Goal: Task Accomplishment & Management: Manage account settings

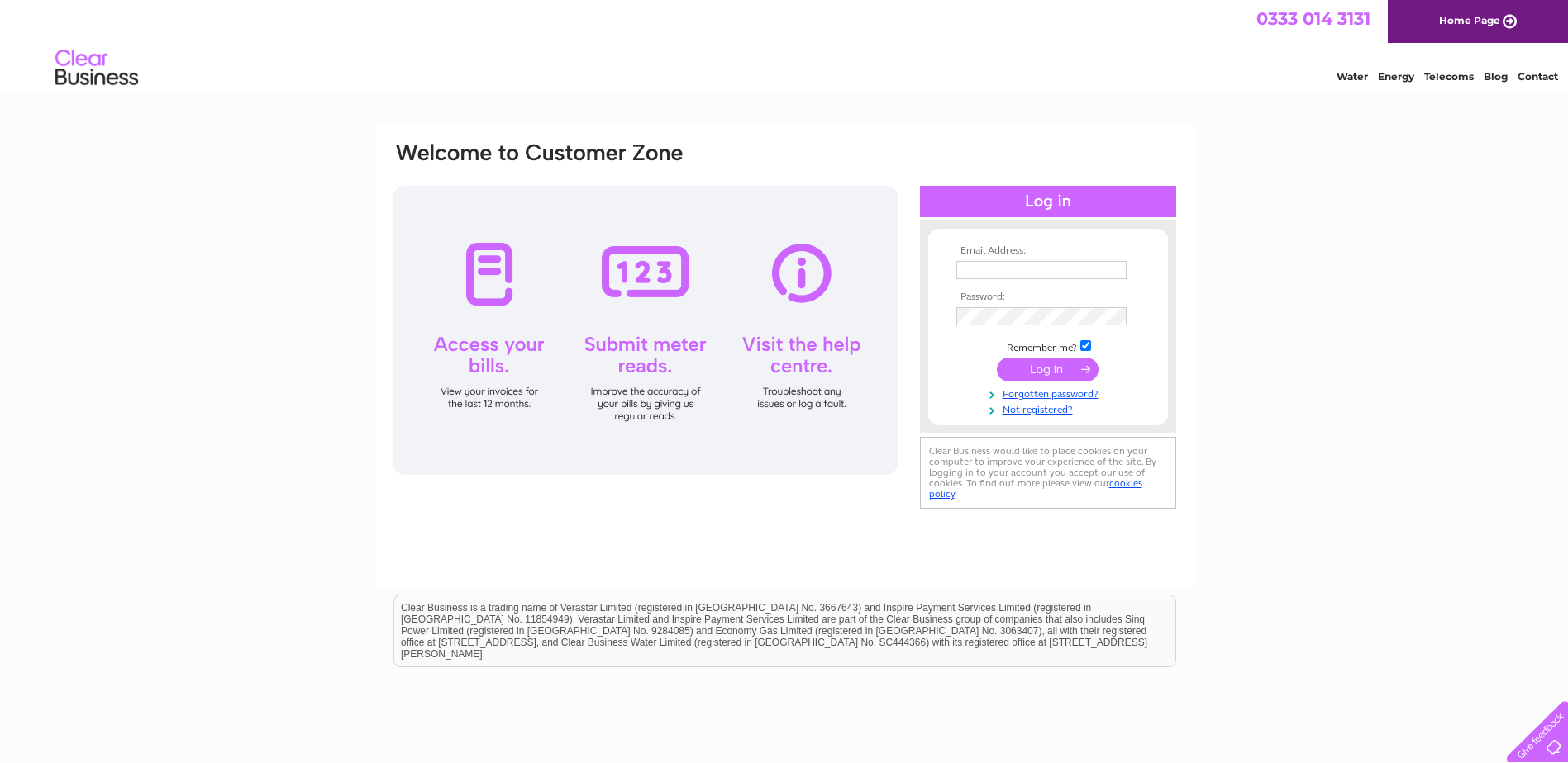
type input "[EMAIL_ADDRESS][DOMAIN_NAME]"
click at [1042, 367] on input "submit" at bounding box center [1048, 369] width 102 height 24
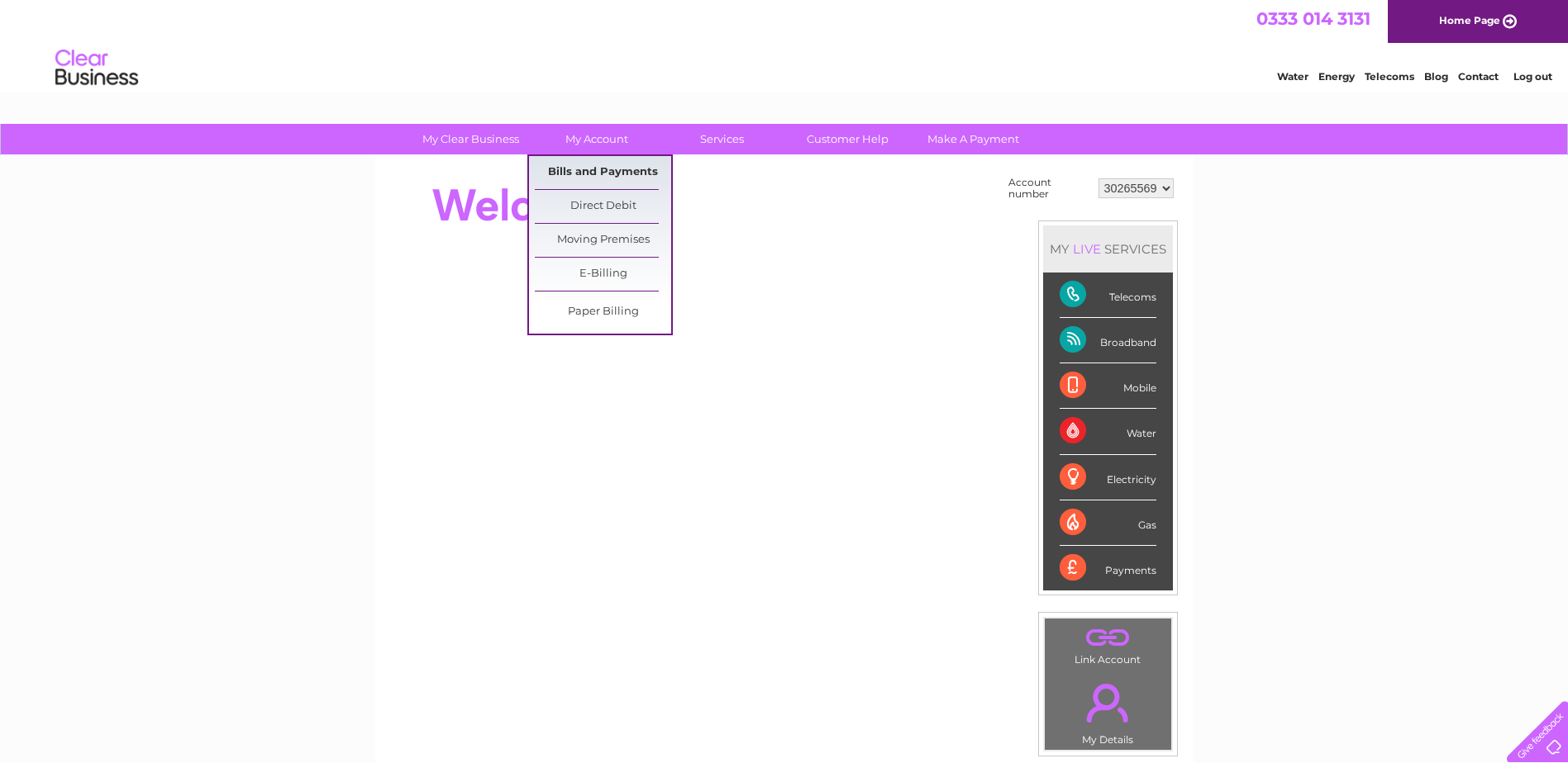
click at [615, 171] on link "Bills and Payments" at bounding box center [603, 172] width 136 height 33
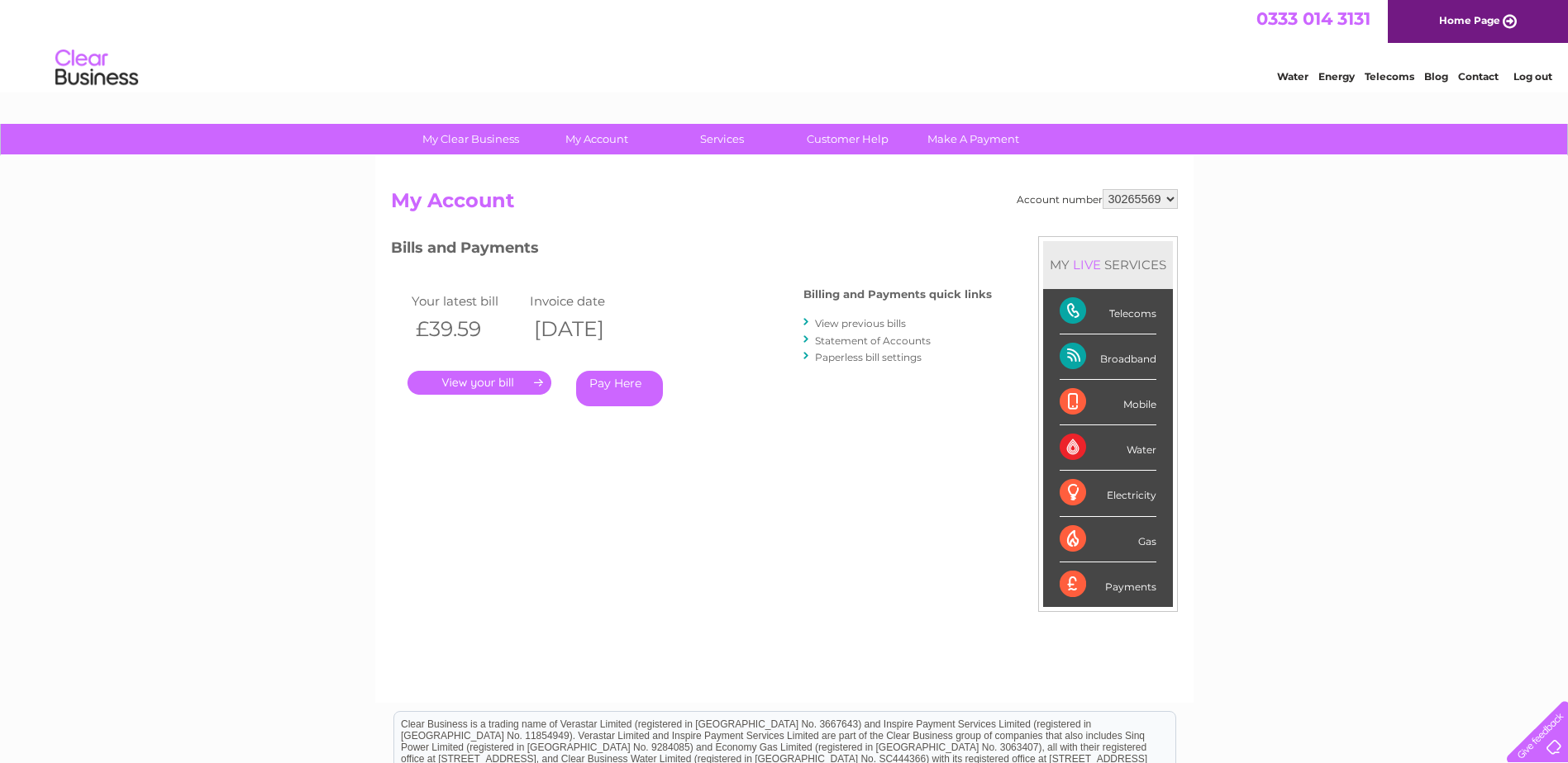
click at [521, 381] on link "." at bounding box center [479, 383] width 144 height 24
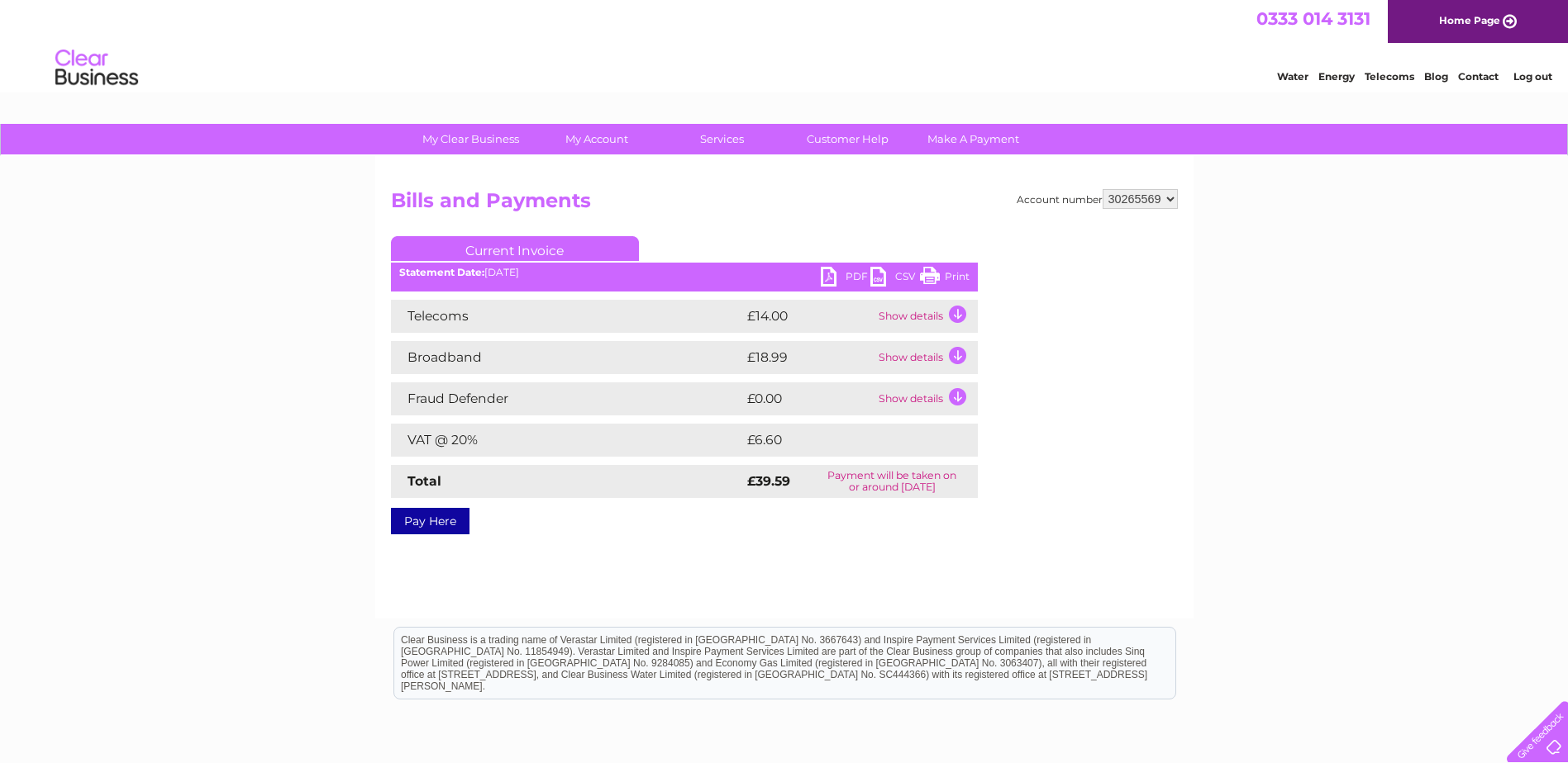
click at [843, 274] on link "PDF" at bounding box center [846, 278] width 50 height 24
